Goal: Find specific page/section: Find specific page/section

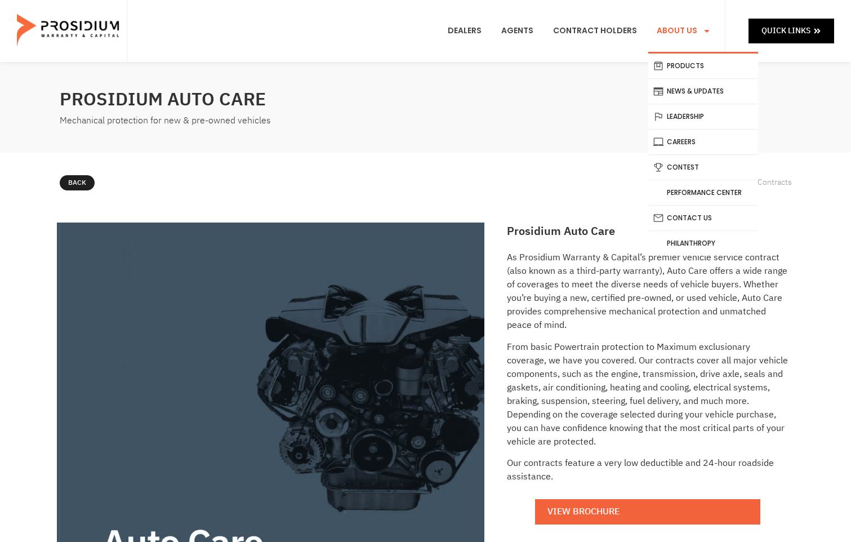
click at [679, 30] on link "About Us" at bounding box center [683, 31] width 71 height 42
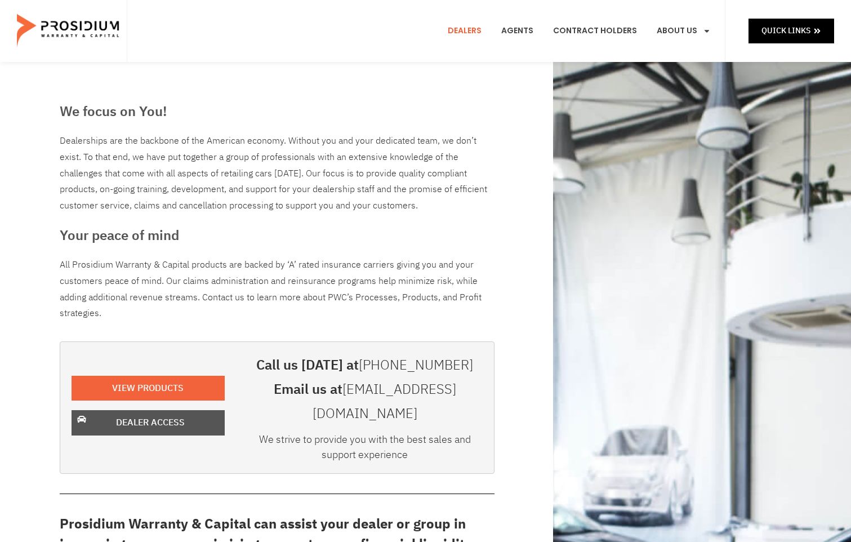
click at [155, 414] on span "Dealer Access" at bounding box center [150, 422] width 69 height 16
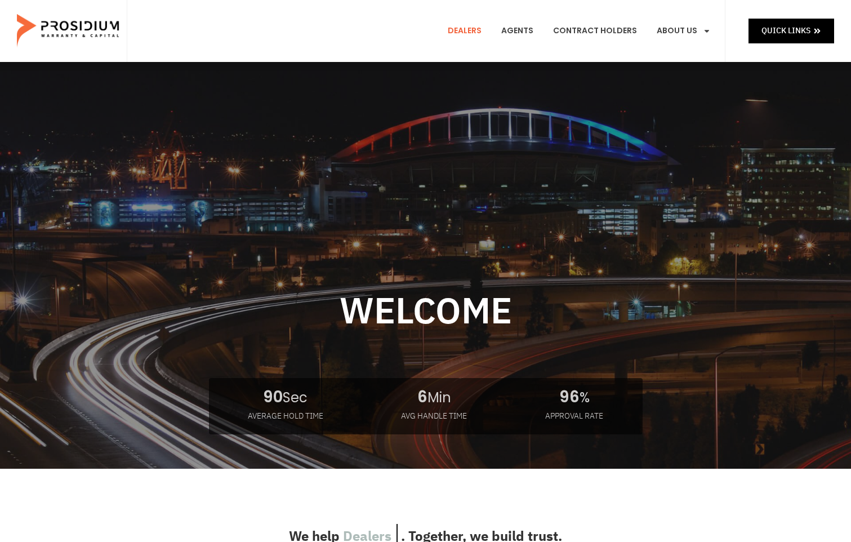
click at [462, 27] on link "Dealers" at bounding box center [464, 31] width 51 height 42
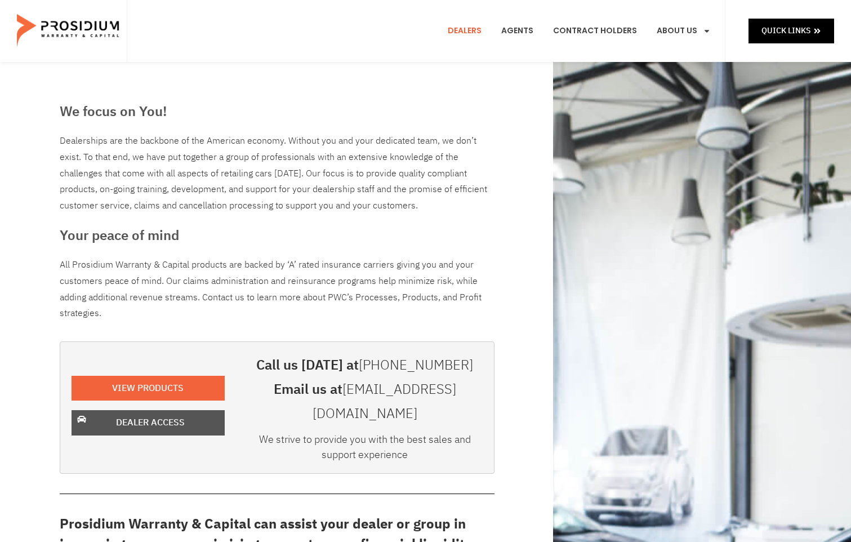
click at [153, 414] on span "Dealer Access" at bounding box center [150, 422] width 69 height 16
